Goal: Transaction & Acquisition: Purchase product/service

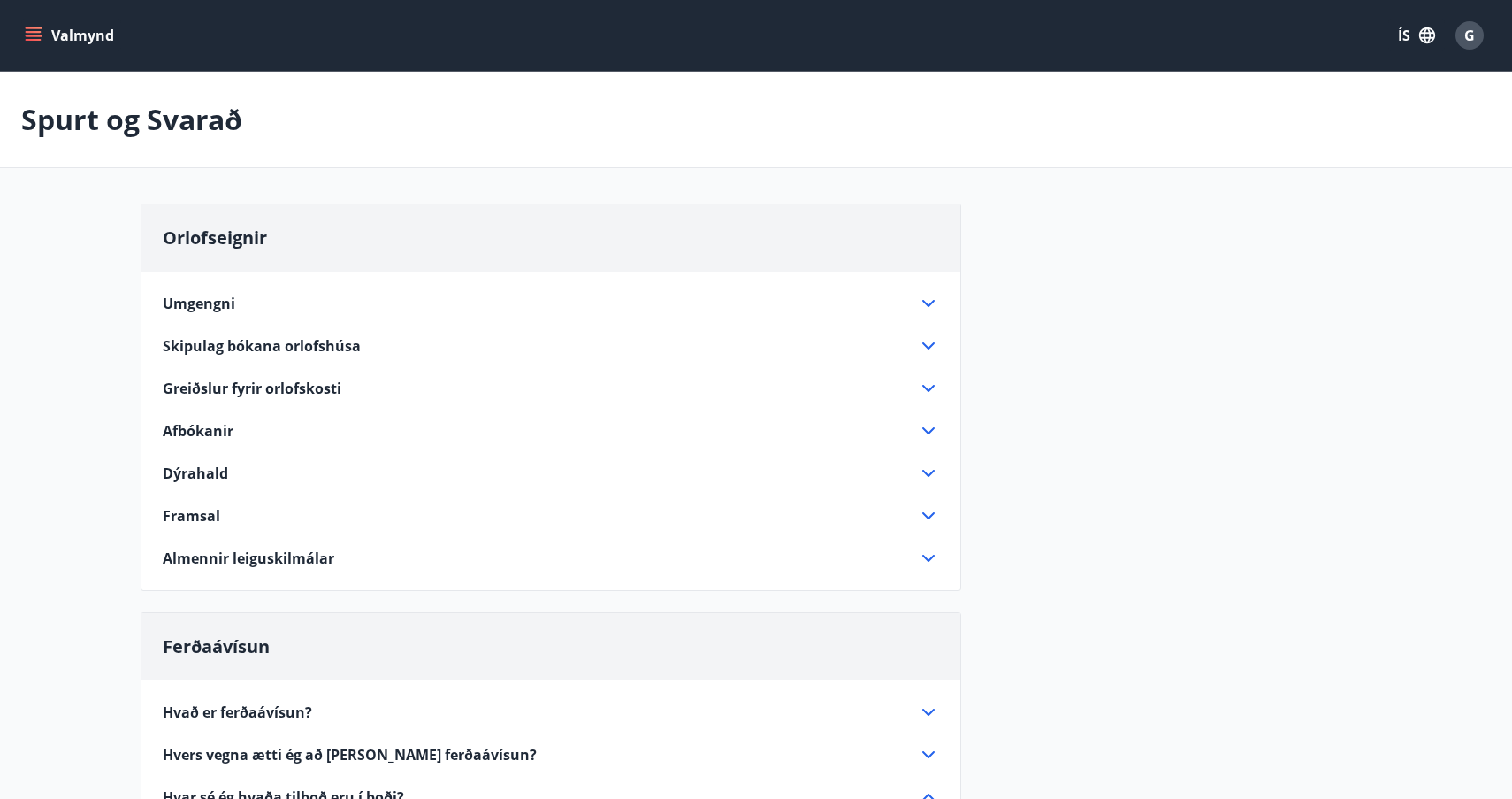
scroll to position [427, 0]
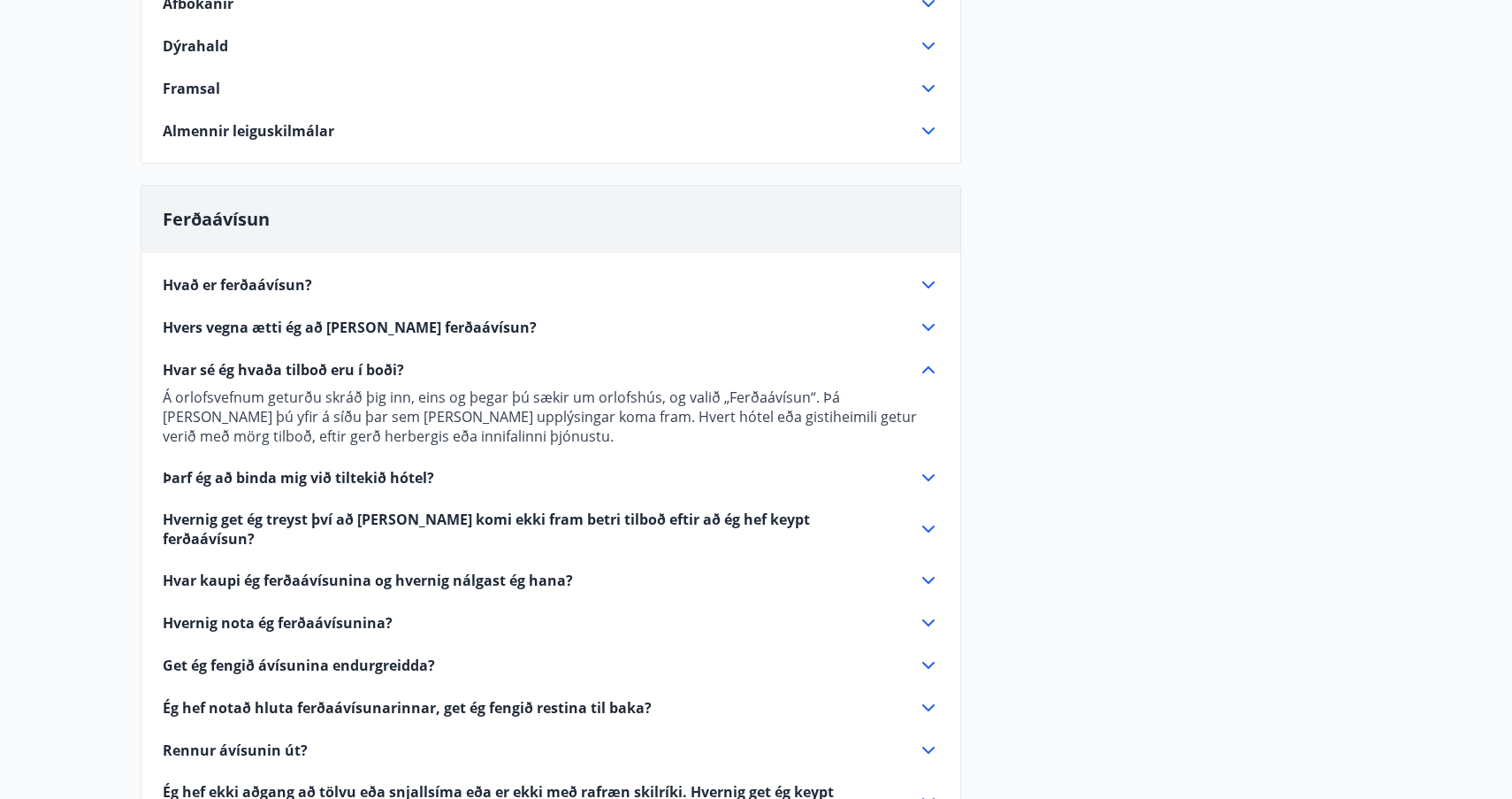
click at [354, 570] on span "Hvar kaupi ég ferðaávísunina og hvernig nálgast ég hana?" at bounding box center [368, 580] width 411 height 19
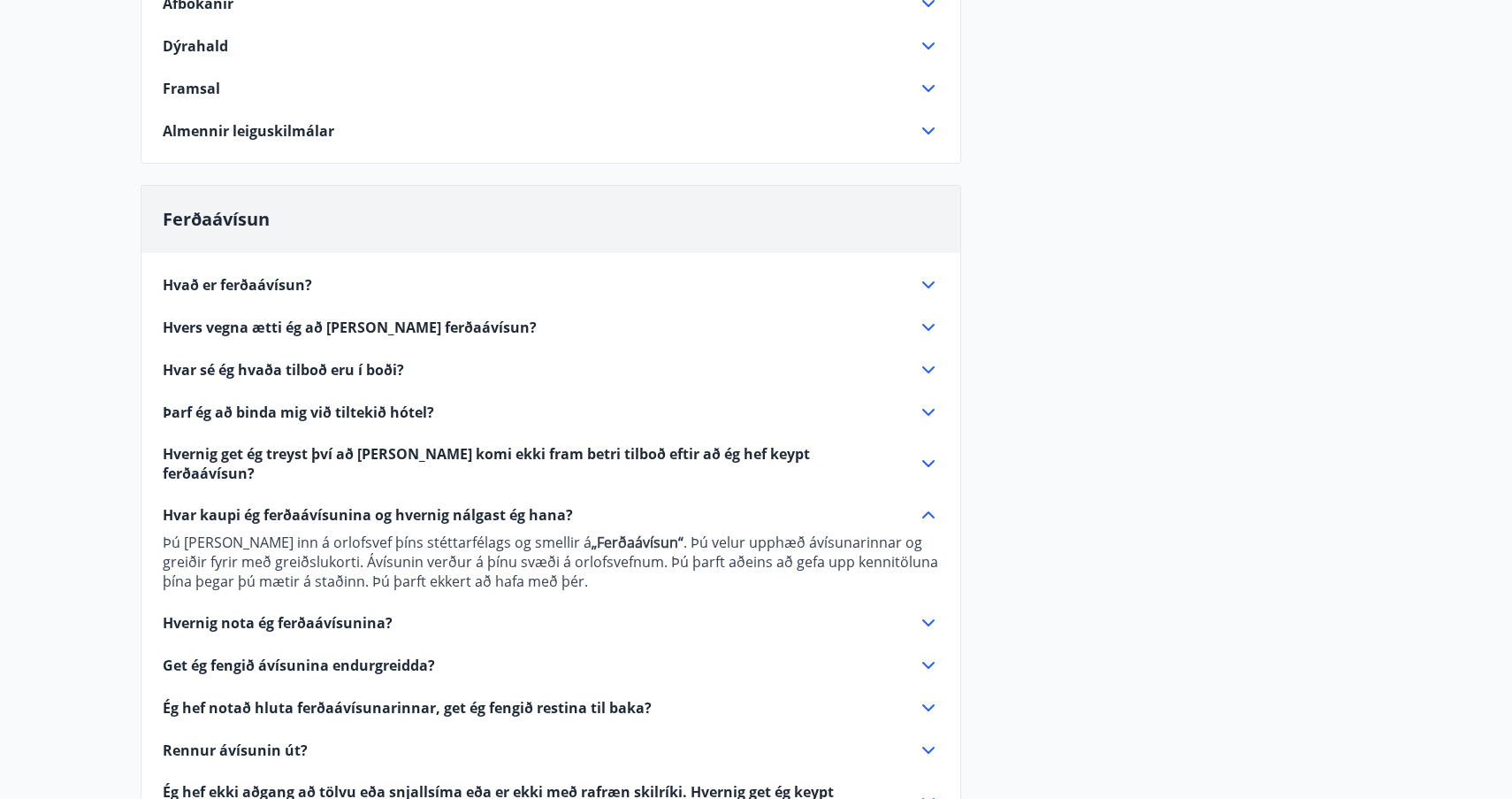
click at [347, 613] on span "Hvernig nota ég ferðaávísunina?" at bounding box center [277, 623] width 230 height 19
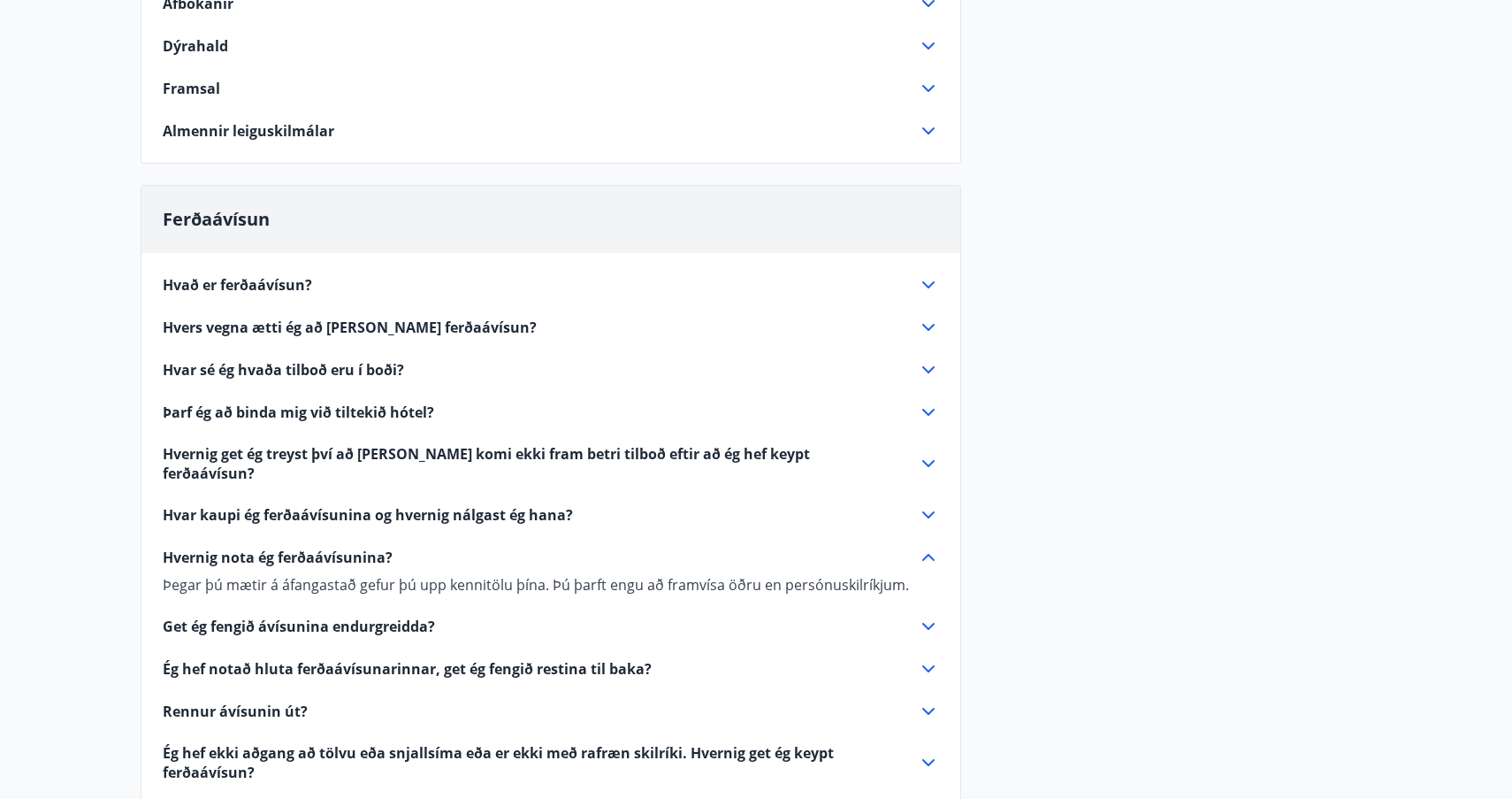
click at [362, 414] on span "Þarf ég að binda mig við tiltekið hótel?" at bounding box center [298, 413] width 271 height 19
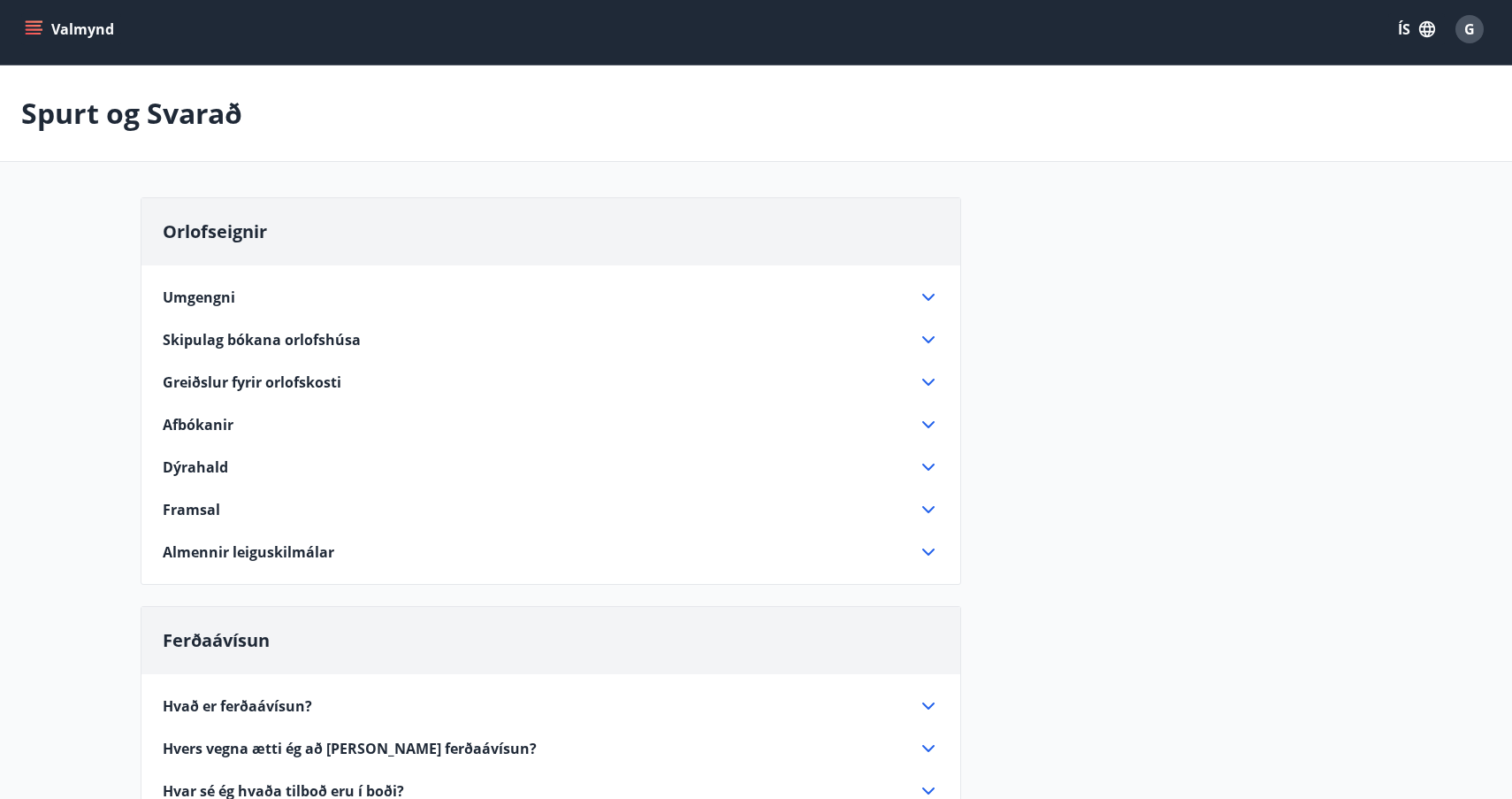
scroll to position [3, 0]
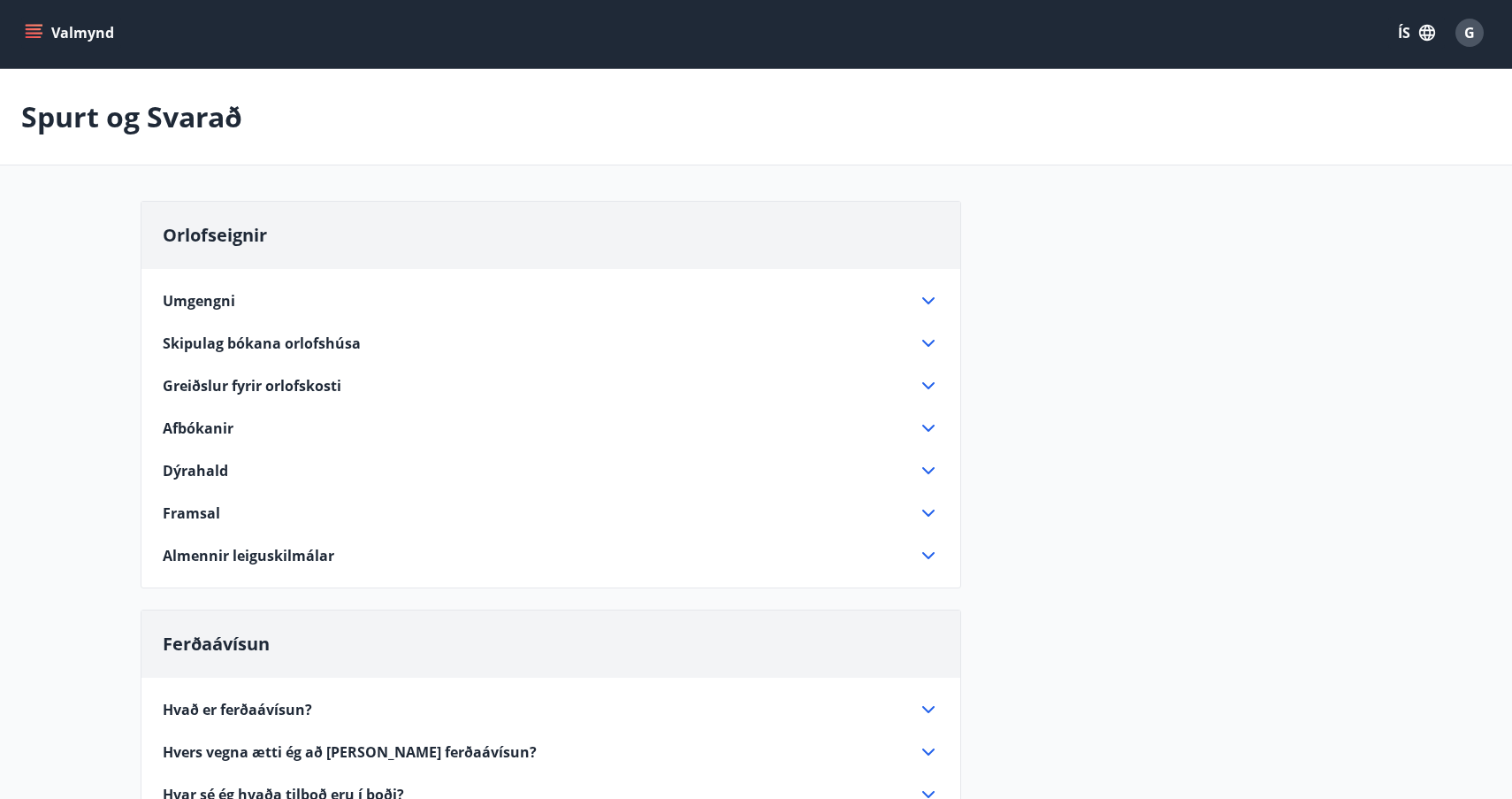
click at [79, 36] on button "Valmynd" at bounding box center [71, 32] width 100 height 32
drag, startPoint x: 493, startPoint y: 148, endPoint x: 441, endPoint y: 145, distance: 52.1
click at [483, 148] on div "Spurt og Svarað" at bounding box center [756, 117] width 1512 height 96
click at [34, 34] on icon "menu" at bounding box center [33, 33] width 18 height 18
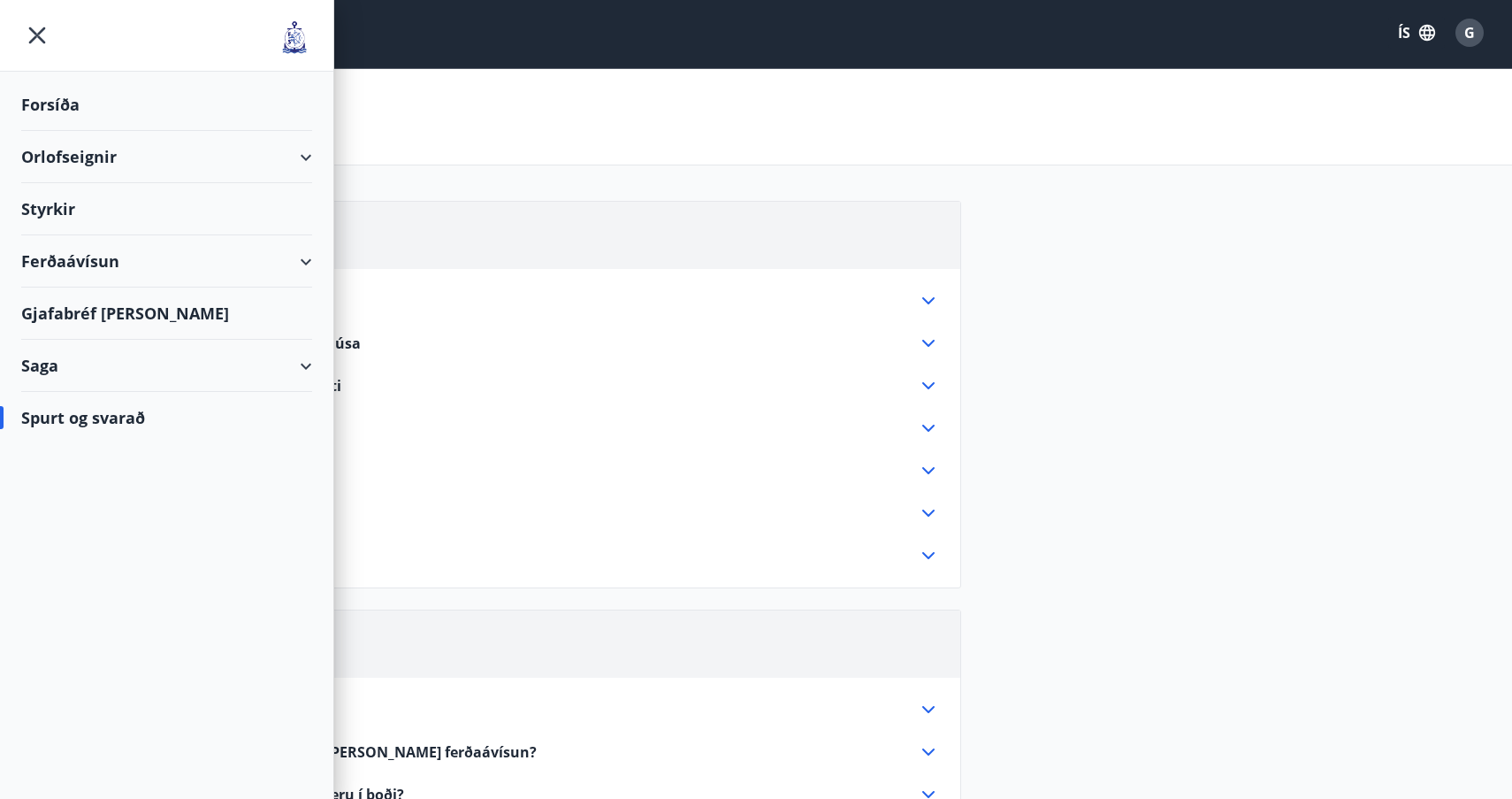
click at [56, 102] on div "Forsíða" at bounding box center [166, 105] width 291 height 53
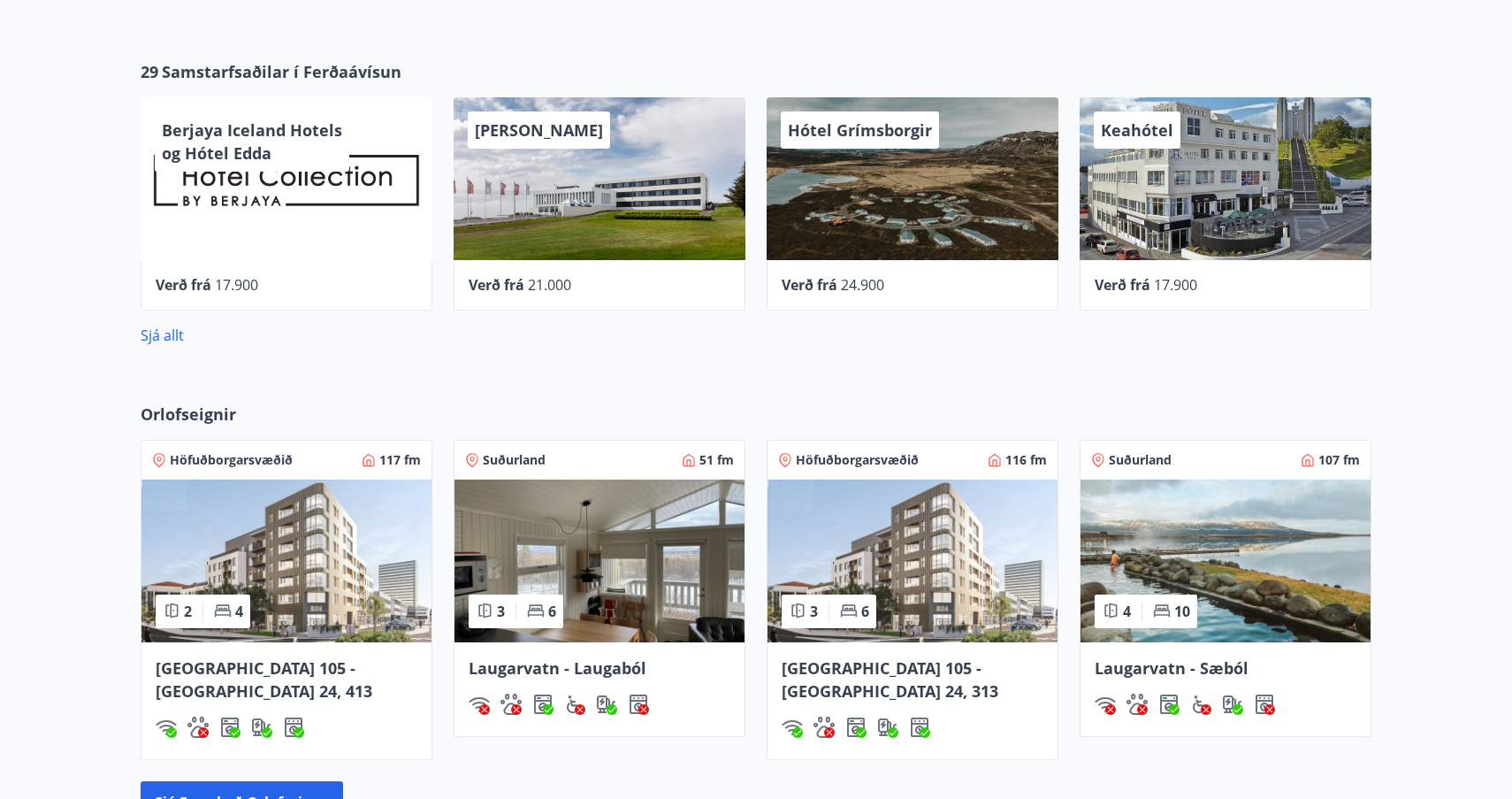
scroll to position [753, 0]
click at [170, 337] on link "Sjá allt" at bounding box center [162, 335] width 44 height 19
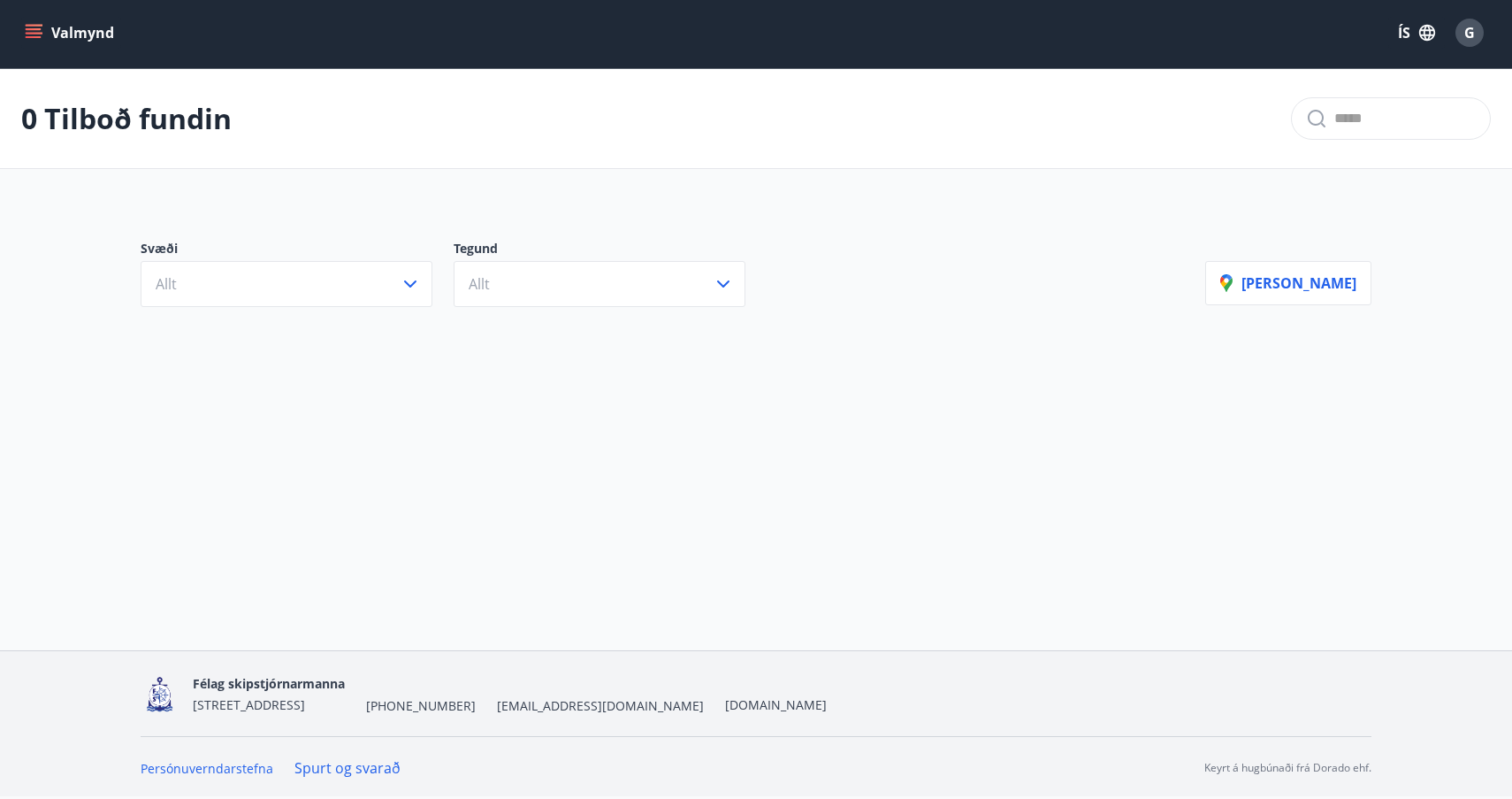
scroll to position [3, 0]
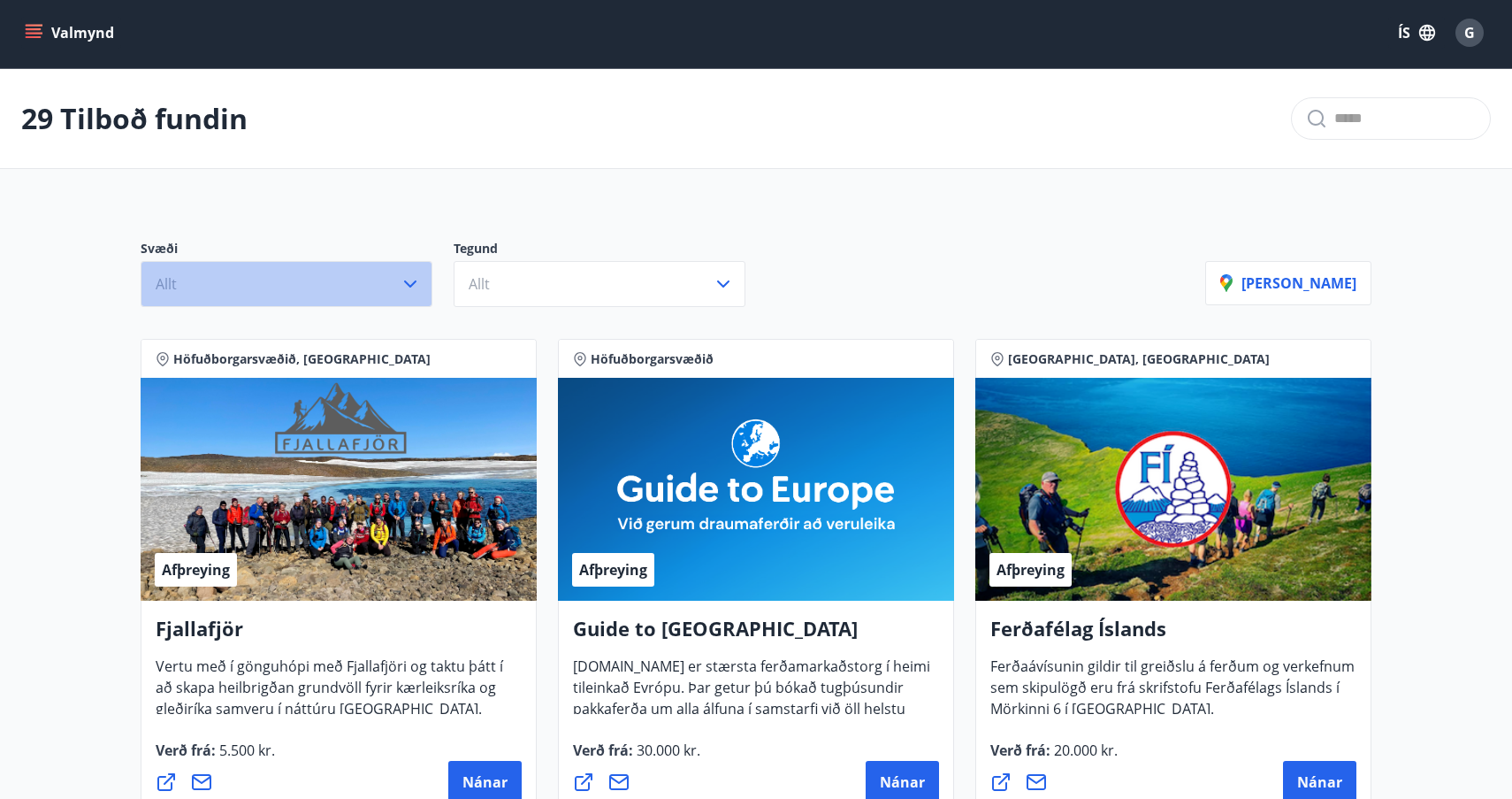
click at [409, 279] on icon "button" at bounding box center [411, 284] width 21 height 21
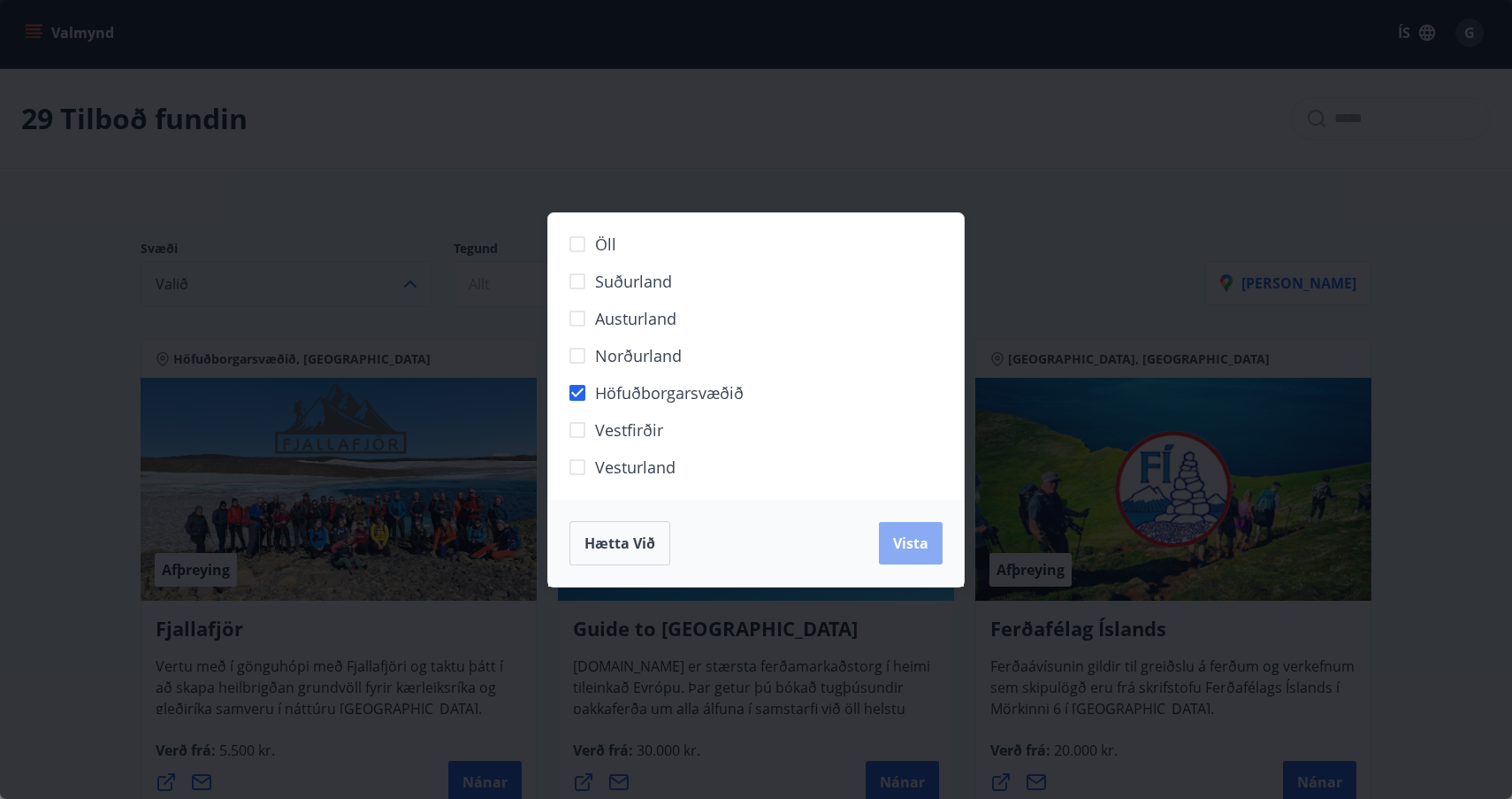
click at [883, 557] on button "Vista" at bounding box center [910, 543] width 63 height 43
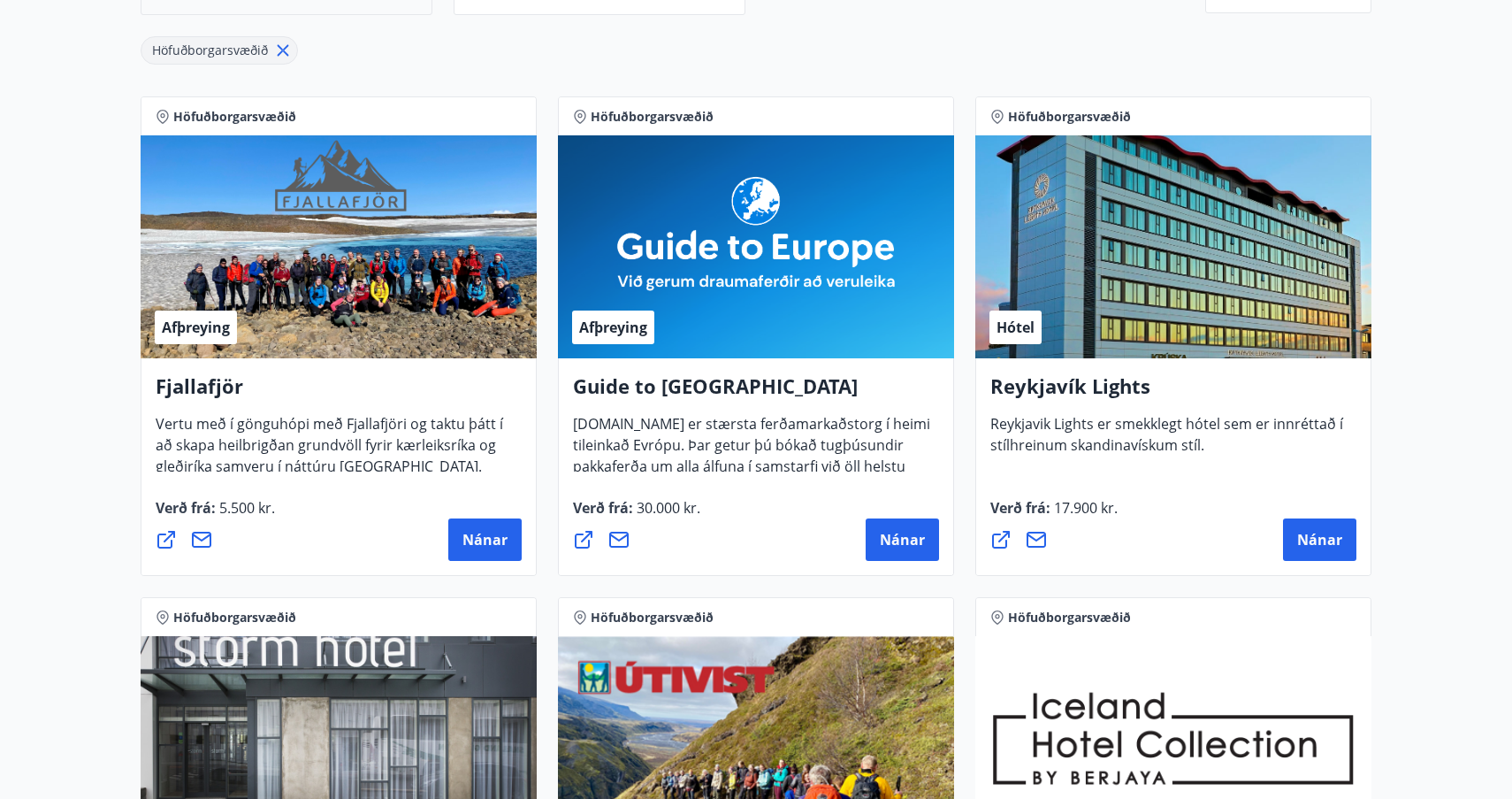
scroll to position [301, 0]
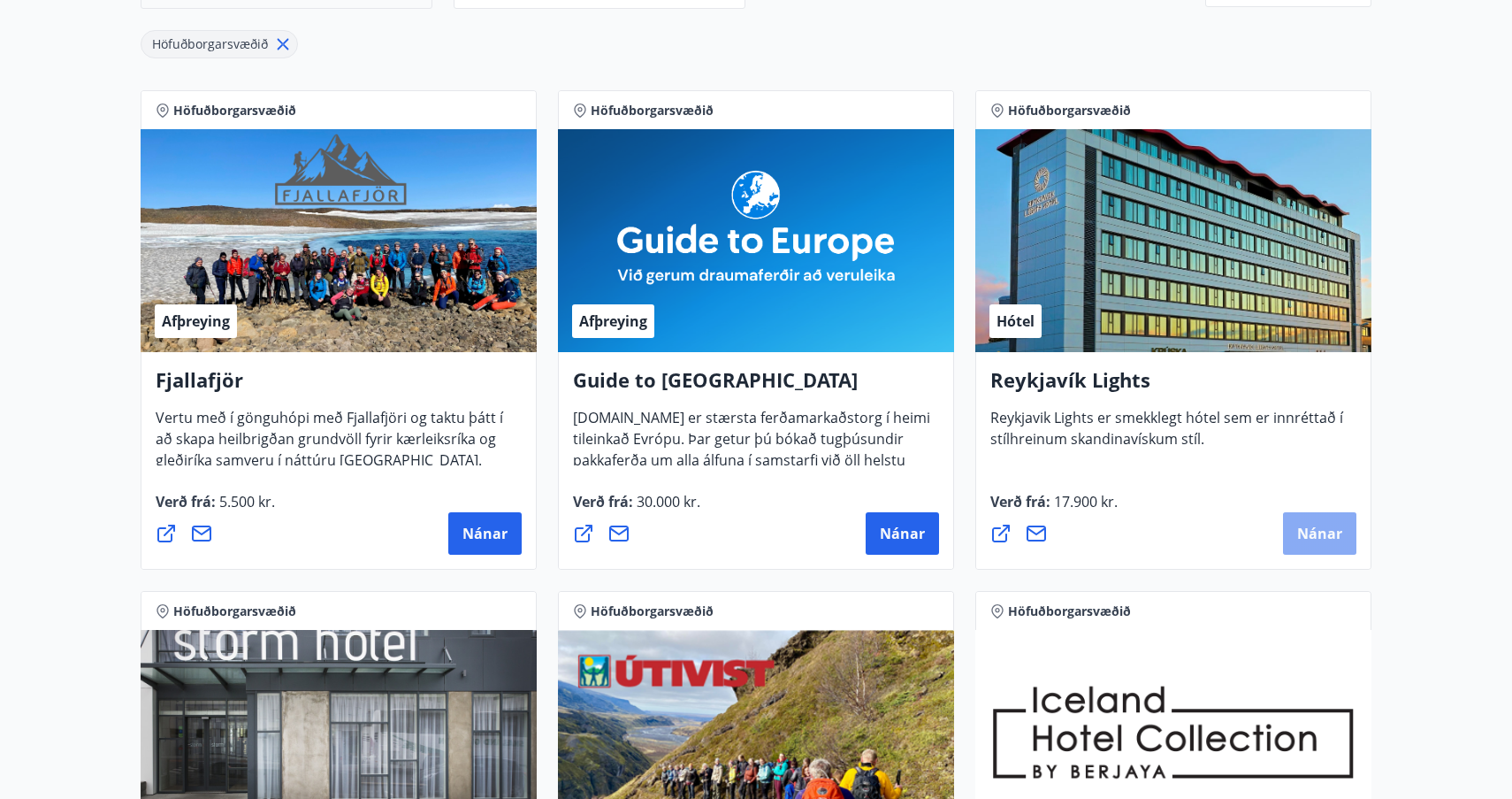
click at [1314, 533] on span "Nánar" at bounding box center [1319, 533] width 45 height 19
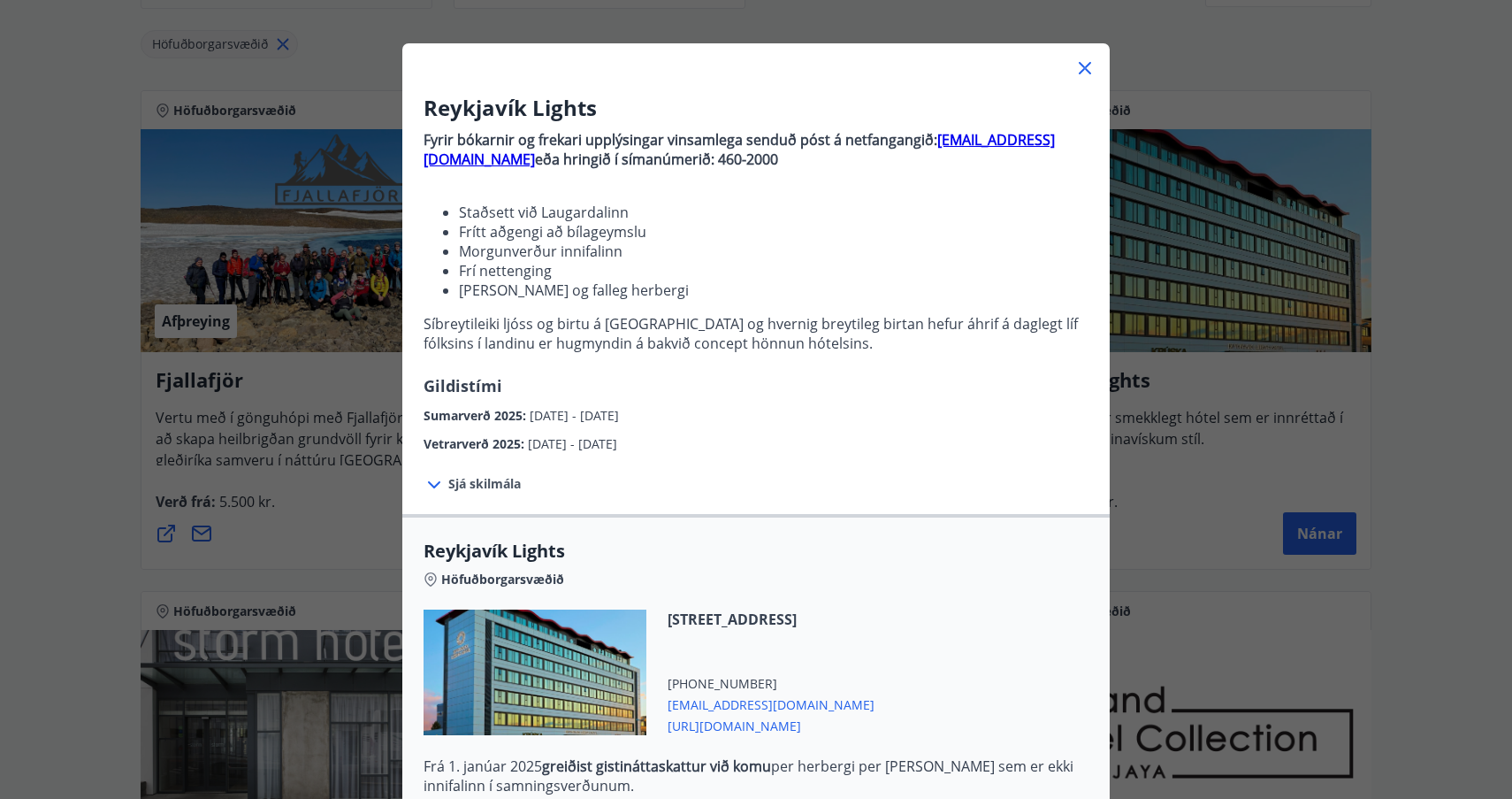
scroll to position [75, 0]
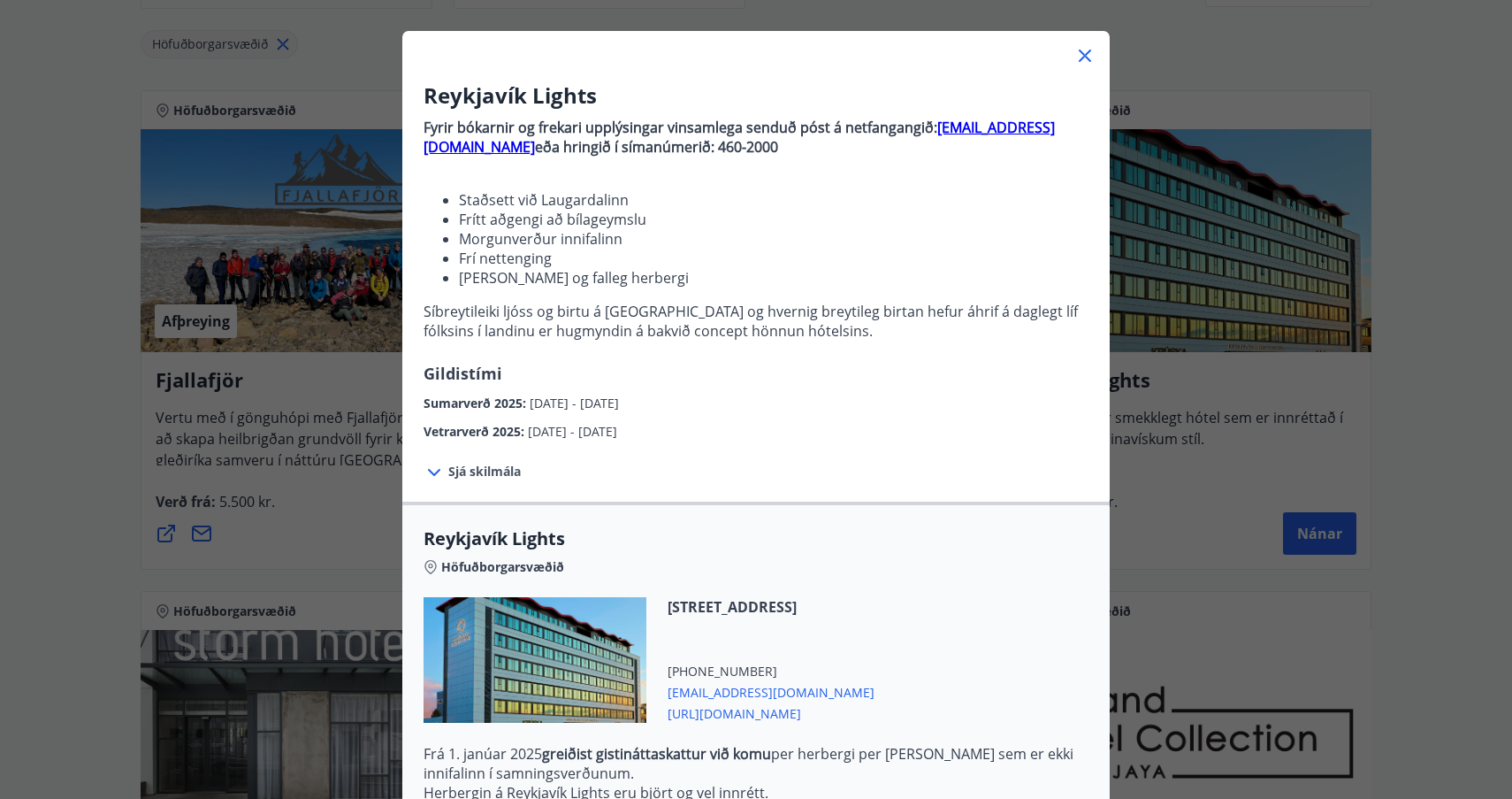
click at [464, 471] on span "Sjá skilmála" at bounding box center [485, 471] width 73 height 18
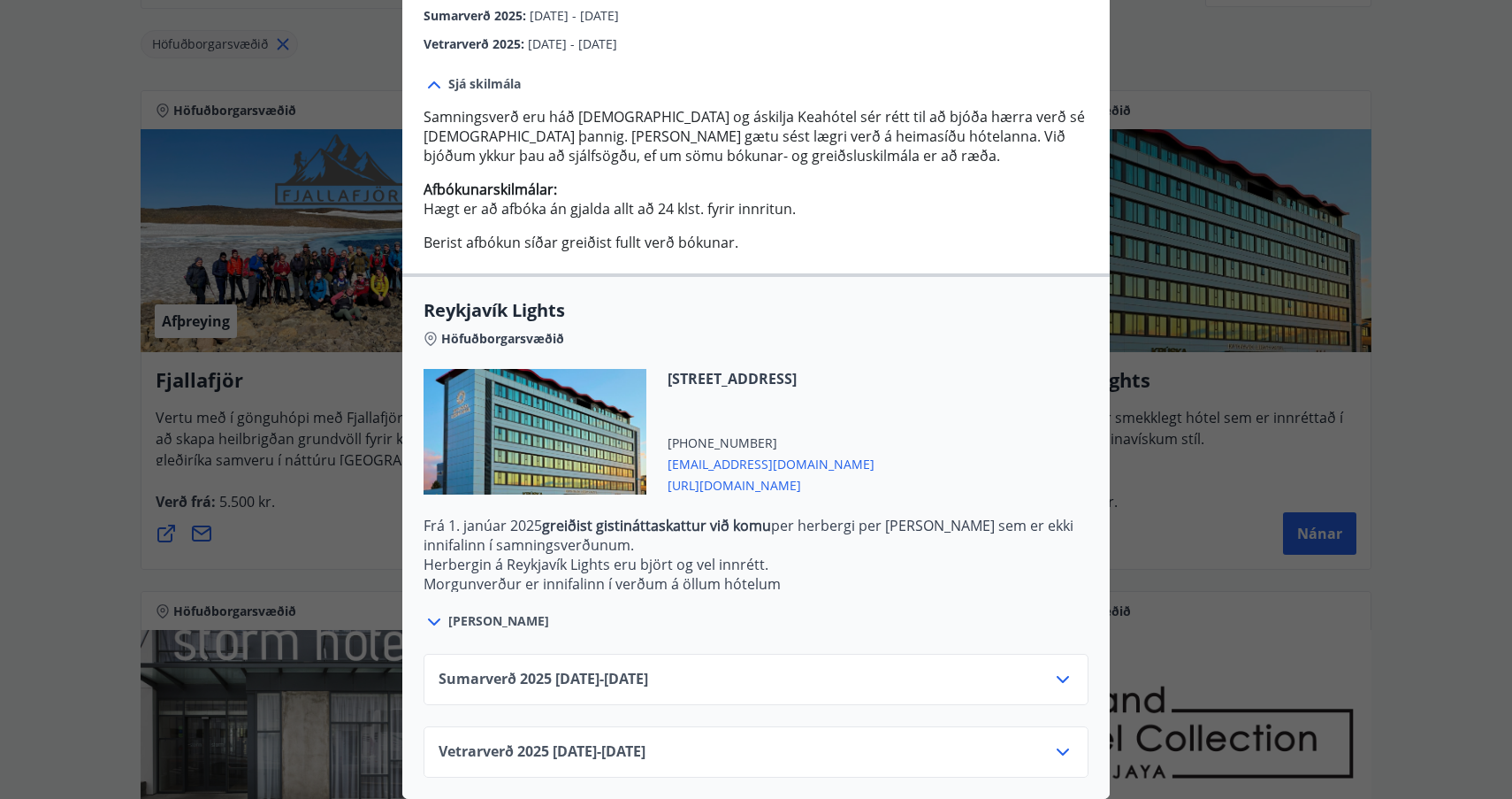
scroll to position [462, 0]
click at [1062, 754] on icon at bounding box center [1062, 751] width 13 height 7
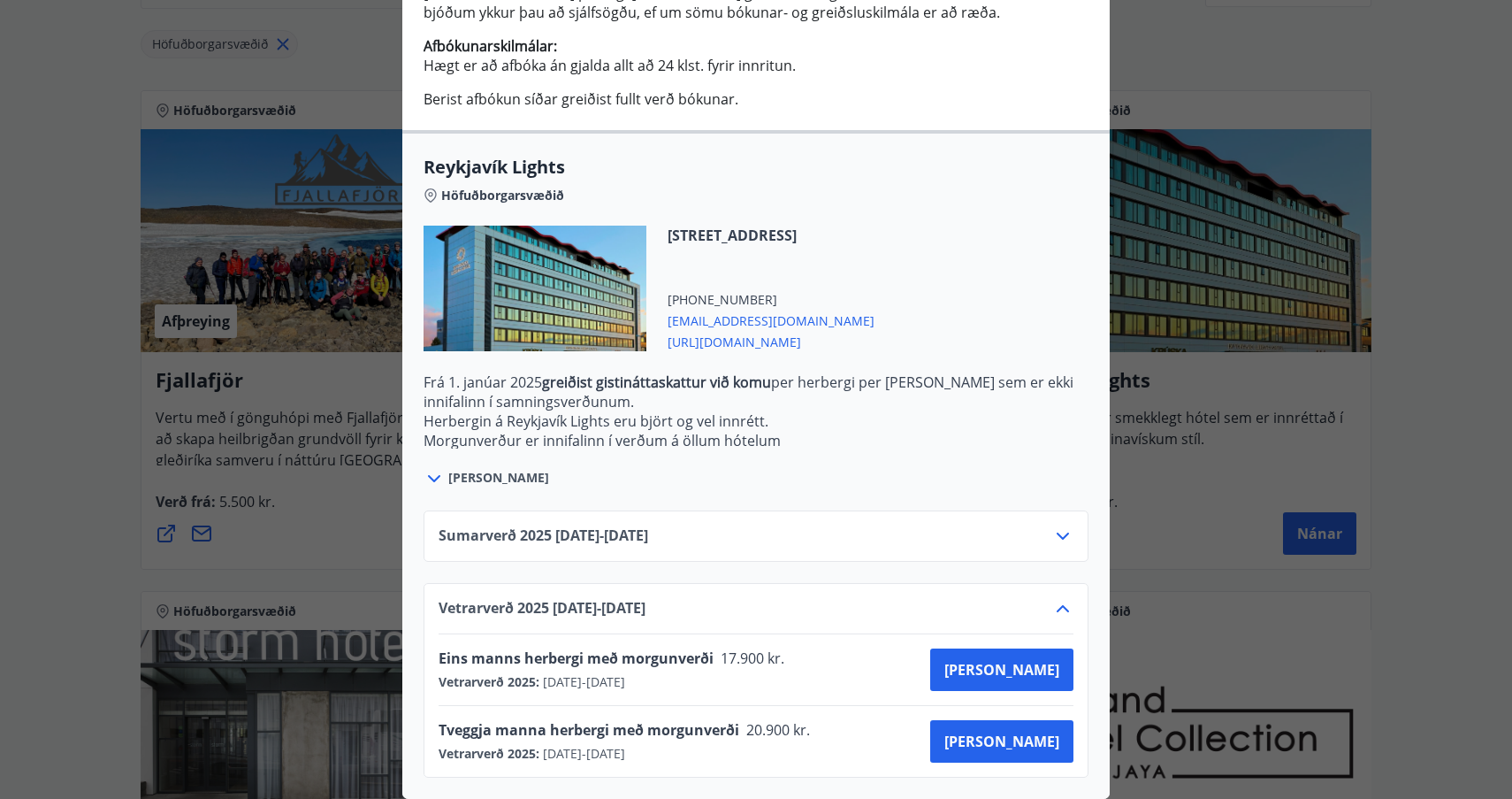
scroll to position [606, 0]
click at [1038, 742] on span "[PERSON_NAME]" at bounding box center [1002, 742] width 115 height 19
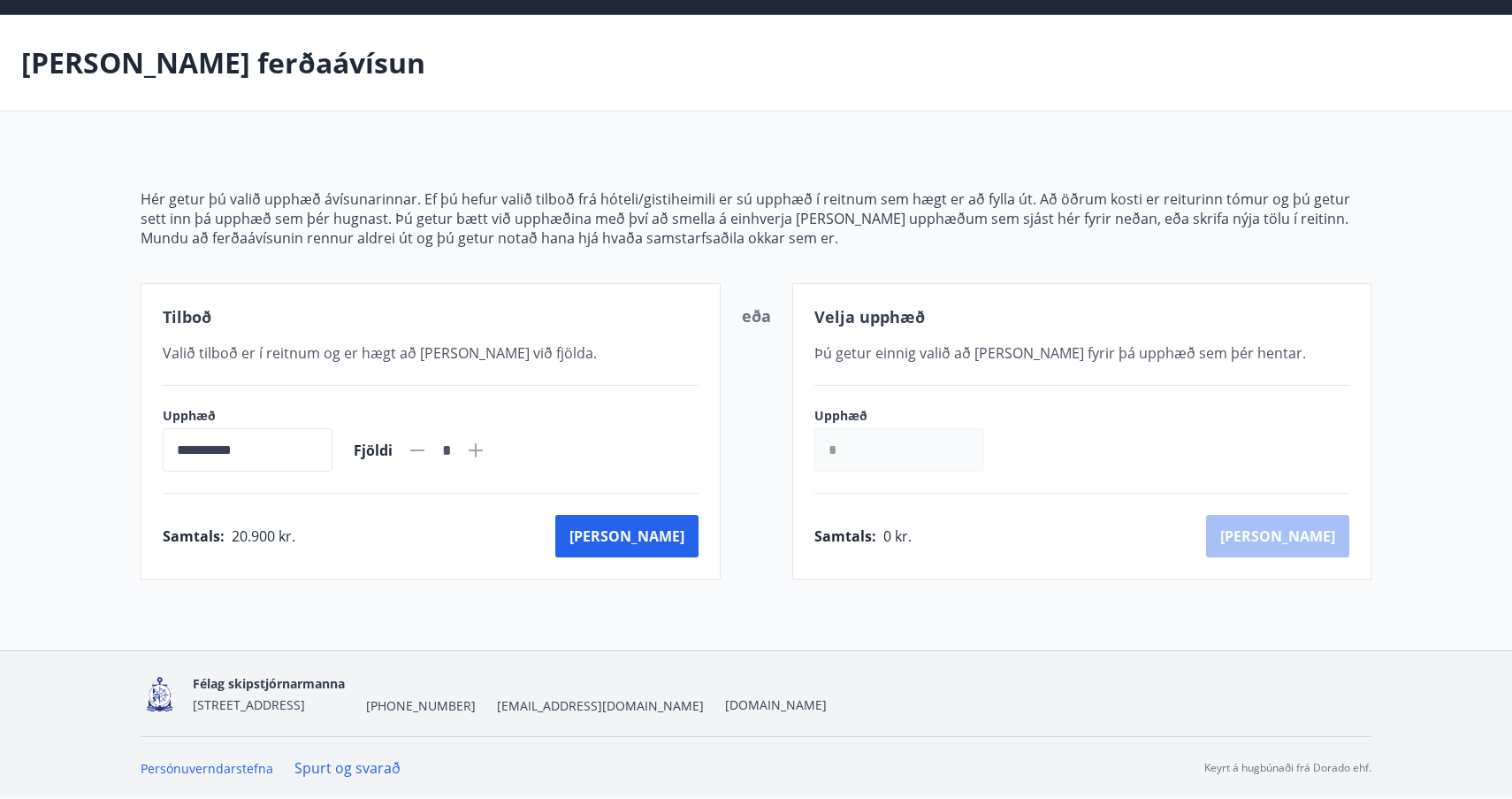
scroll to position [56, 0]
click at [664, 535] on button "[PERSON_NAME]" at bounding box center [627, 536] width 143 height 43
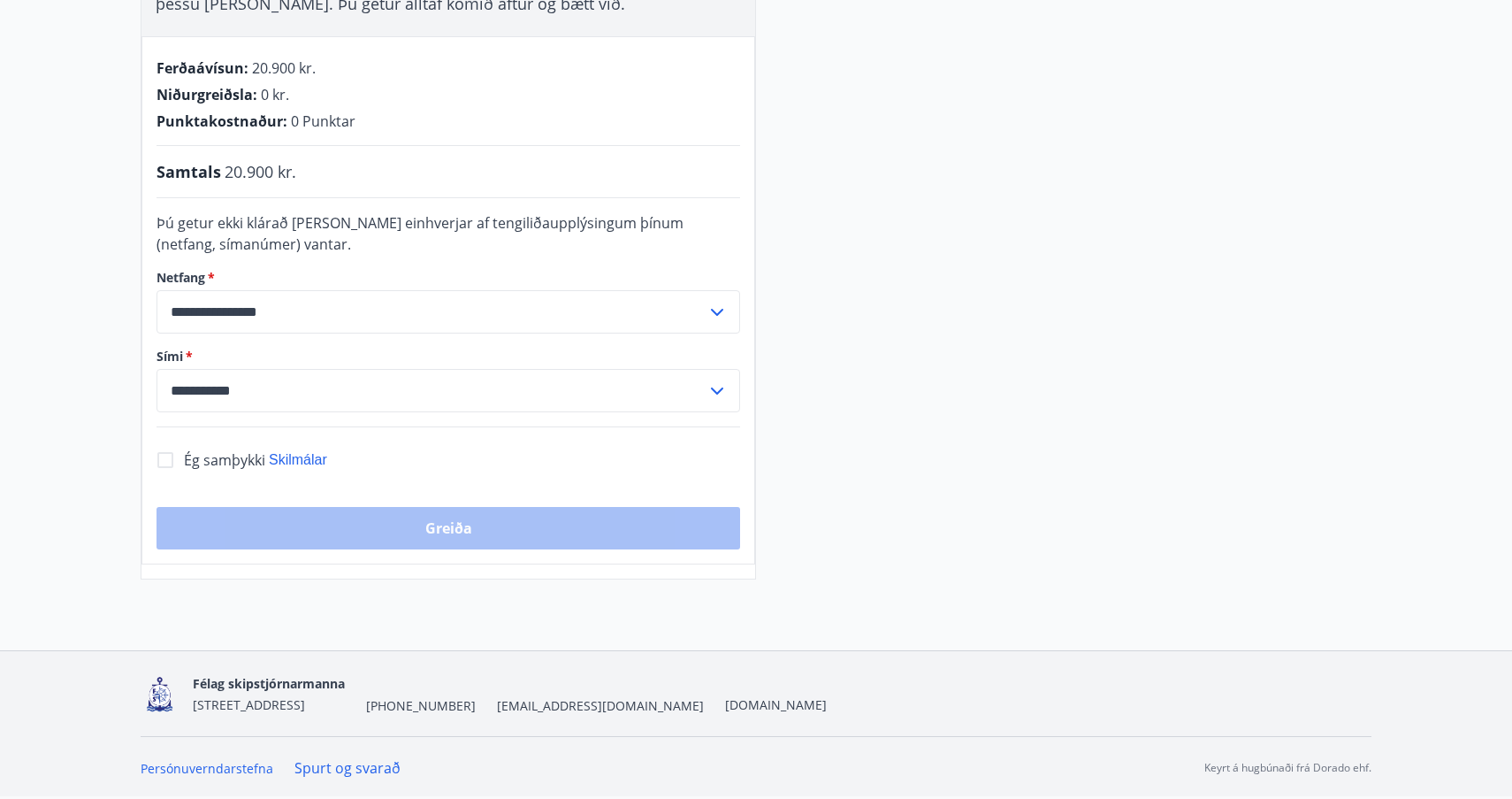
scroll to position [375, 0]
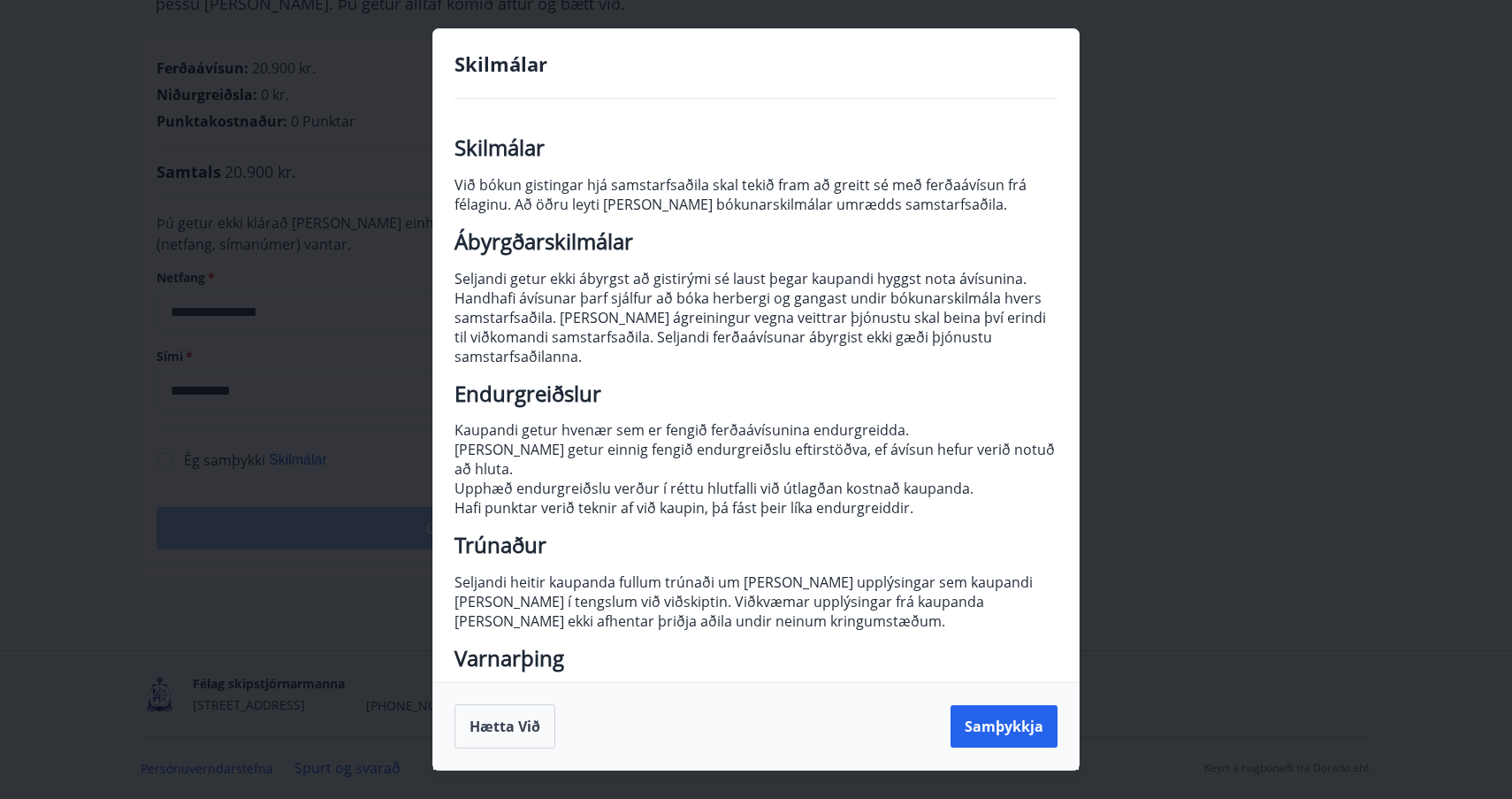
scroll to position [3, 0]
